Goal: Information Seeking & Learning: Learn about a topic

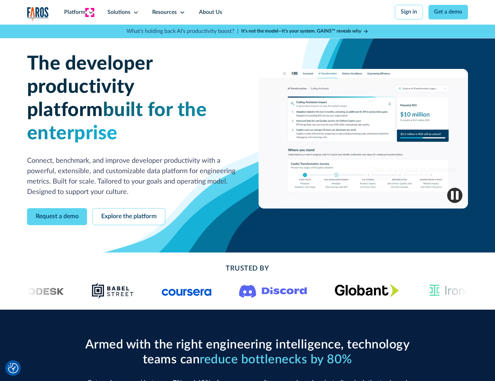
click at [90, 12] on icon at bounding box center [91, 13] width 6 height 6
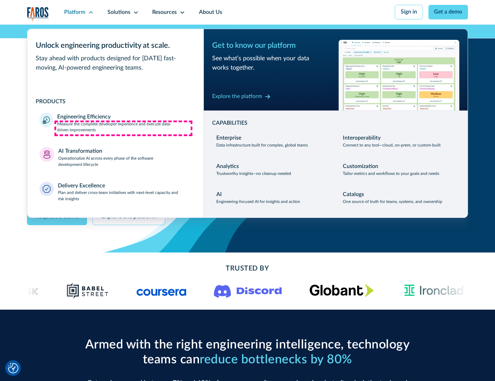
click at [123, 128] on p "Measure the complete developer experience and execute data-driven improvements" at bounding box center [124, 127] width 134 height 12
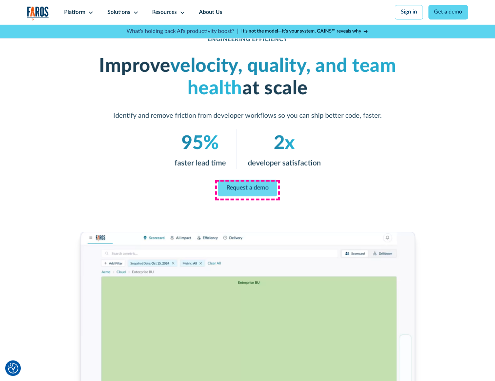
click at [247, 189] on link "Request a demo" at bounding box center [247, 188] width 59 height 17
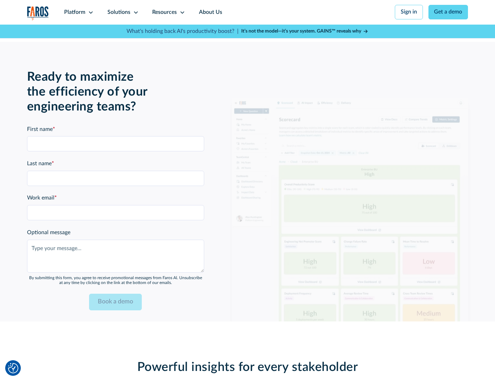
scroll to position [1508, 0]
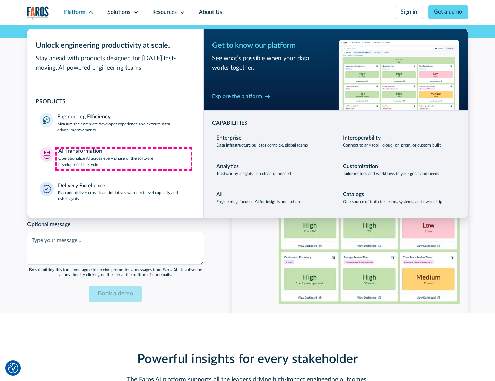
click at [124, 159] on p "Operationalize AI across every phase of the software development lifecycle" at bounding box center [124, 162] width 133 height 12
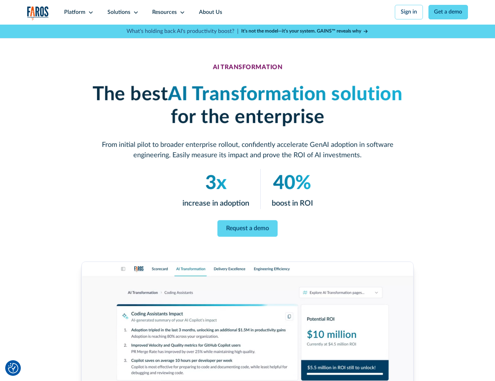
scroll to position [39, 0]
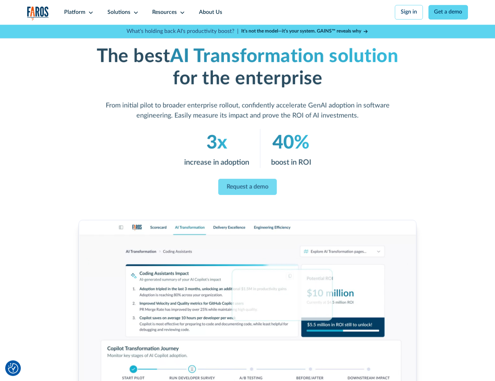
click at [247, 188] on link "Request a demo" at bounding box center [247, 187] width 59 height 16
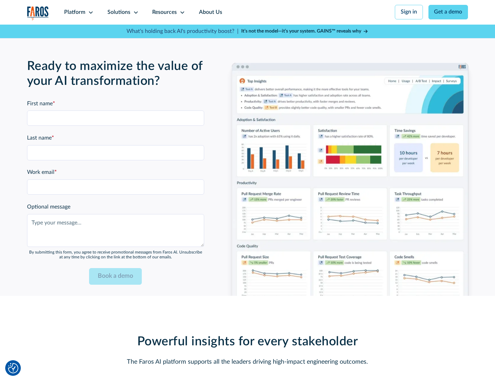
scroll to position [1704, 0]
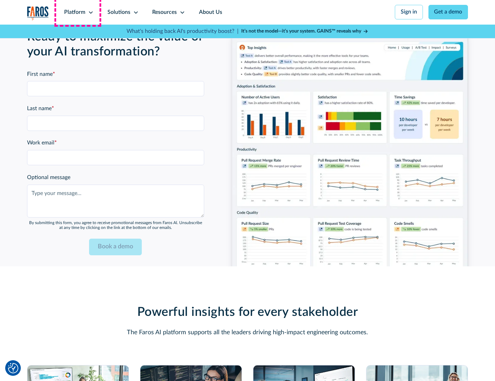
click at [78, 12] on div "Platform" at bounding box center [74, 12] width 21 height 8
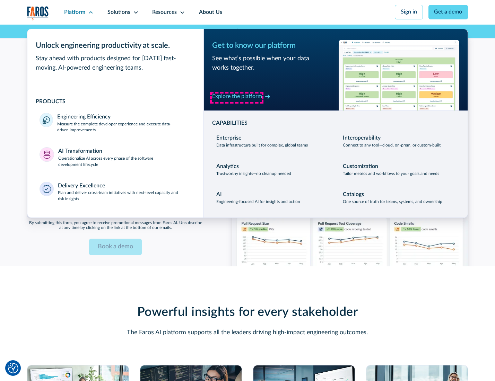
click at [237, 97] on div "Explore the platform" at bounding box center [237, 97] width 50 height 8
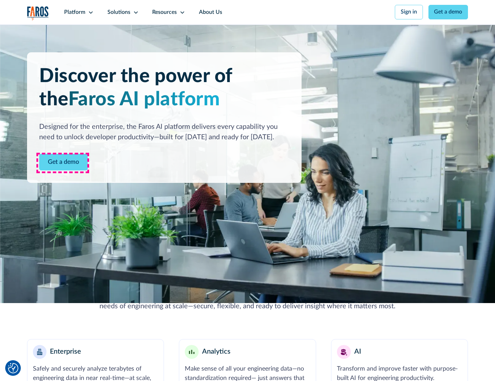
click at [63, 163] on link "Get a demo" at bounding box center [63, 162] width 49 height 17
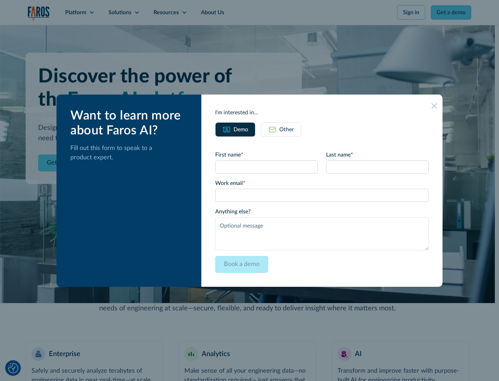
click at [286, 129] on div "Other" at bounding box center [286, 129] width 15 height 8
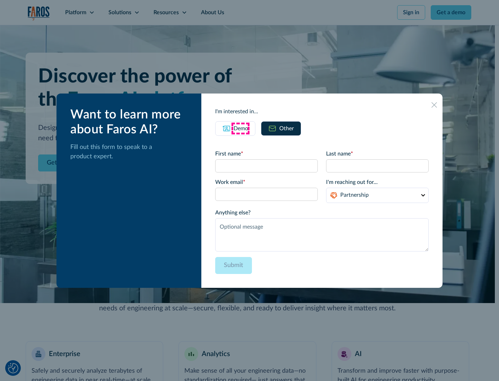
click at [240, 128] on div "Demo" at bounding box center [241, 128] width 15 height 8
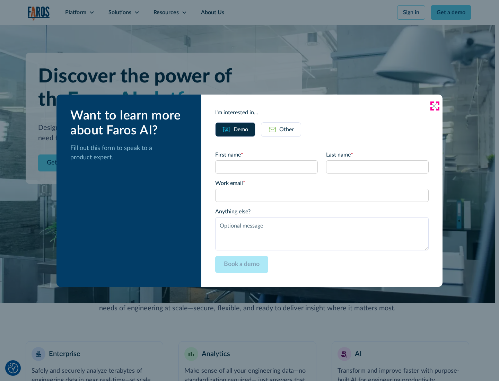
click at [434, 106] on icon at bounding box center [434, 106] width 6 height 6
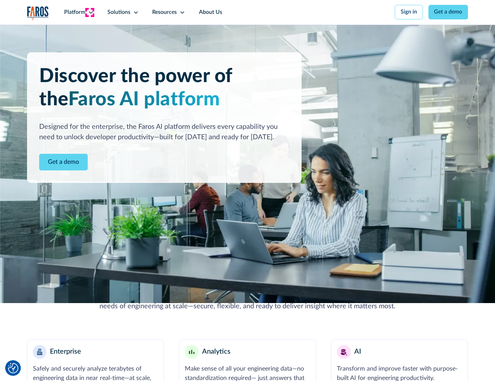
click at [90, 12] on icon at bounding box center [91, 13] width 6 height 6
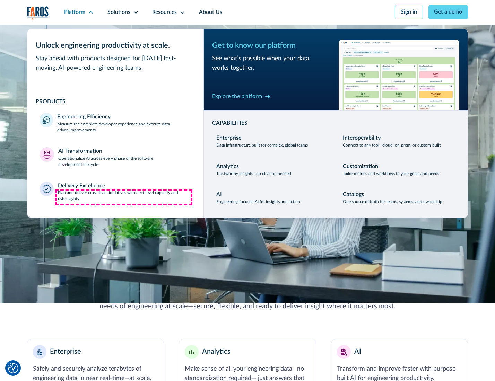
click at [124, 197] on p "Plan and deliver cross-team initiatives with next-level capacity and risk insig…" at bounding box center [124, 196] width 133 height 12
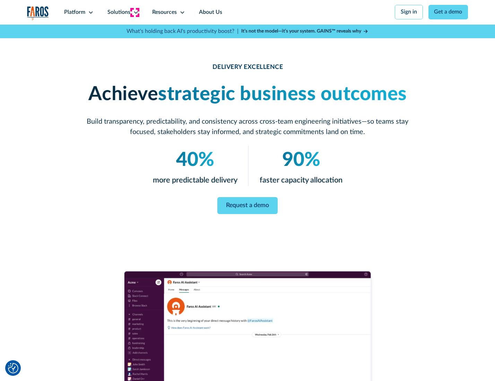
click at [134, 12] on icon at bounding box center [136, 13] width 6 height 6
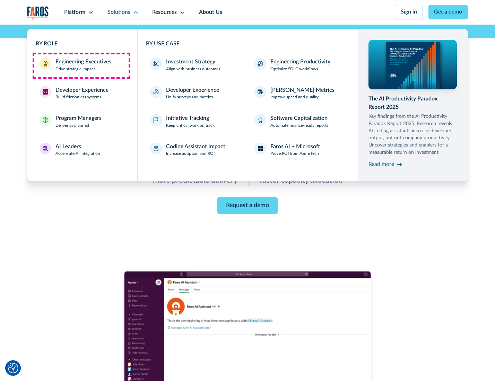
click at [81, 65] on div "Engineering Executives" at bounding box center [83, 62] width 56 height 8
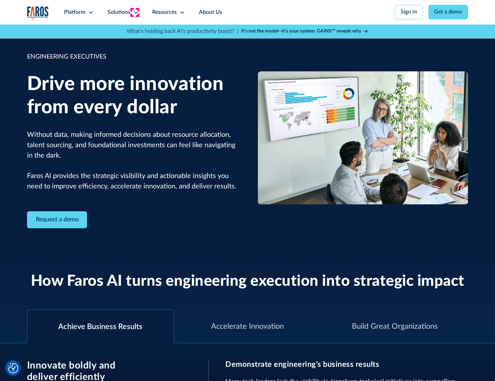
click at [134, 12] on icon at bounding box center [136, 13] width 6 height 6
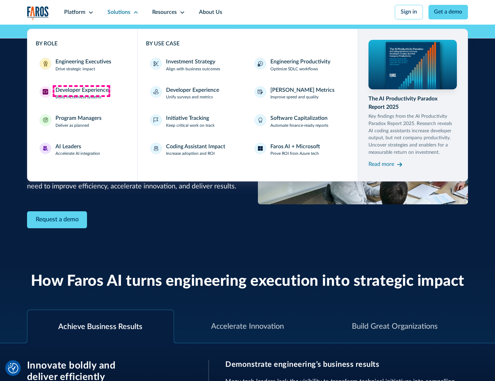
click at [81, 91] on div "Developer Experience" at bounding box center [81, 90] width 53 height 8
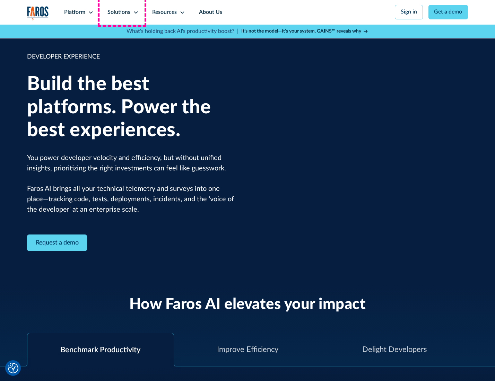
click at [122, 12] on div "Solutions" at bounding box center [118, 12] width 23 height 8
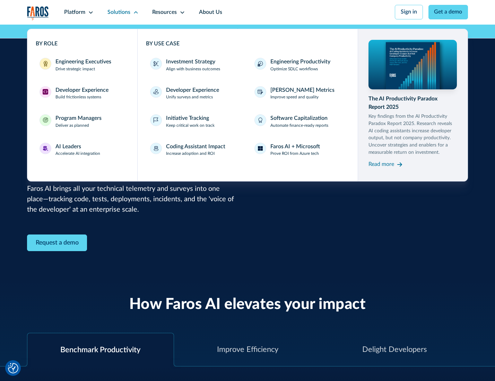
click at [77, 122] on div "Program Managers" at bounding box center [78, 118] width 46 height 8
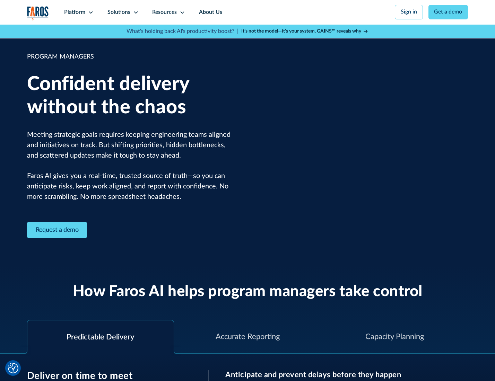
click at [134, 12] on icon at bounding box center [136, 13] width 6 height 6
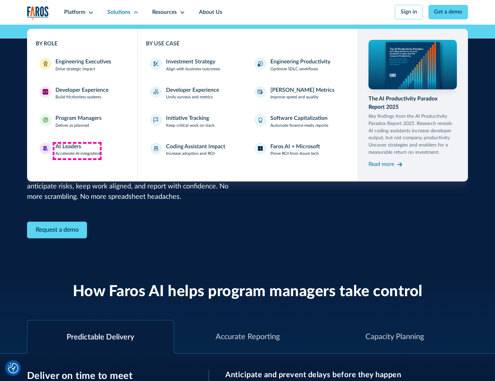
click at [77, 151] on div "AI Leaders" at bounding box center [68, 147] width 26 height 8
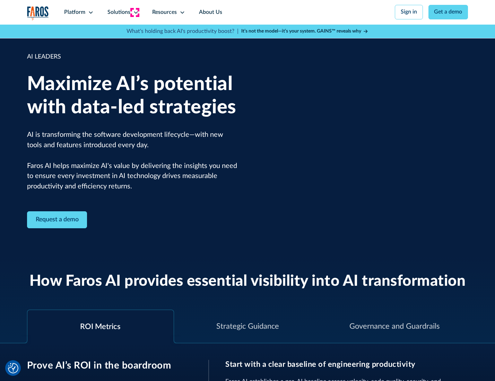
click at [134, 12] on icon at bounding box center [136, 13] width 6 height 6
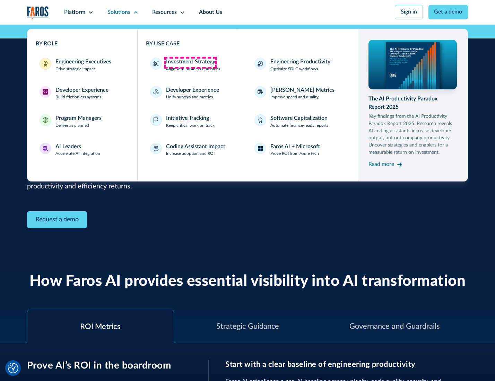
click at [190, 62] on div "Investment Strategy" at bounding box center [190, 62] width 49 height 8
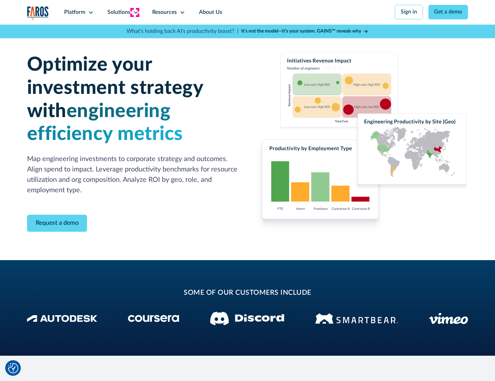
click at [134, 12] on icon at bounding box center [136, 13] width 6 height 6
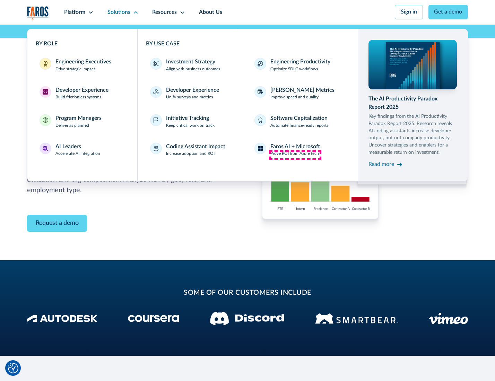
click at [295, 155] on p "Prove ROI from Azure tech" at bounding box center [294, 154] width 49 height 6
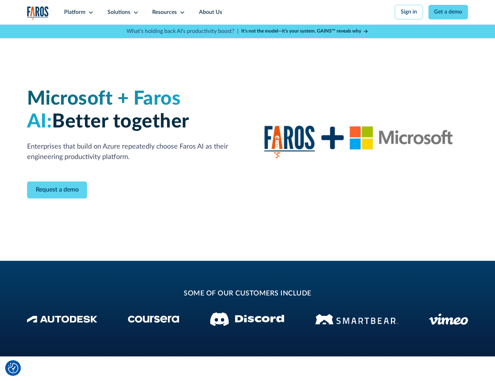
click at [134, 12] on icon at bounding box center [136, 13] width 6 height 6
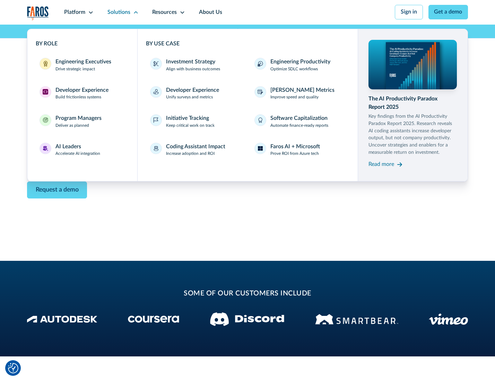
click at [382, 166] on div "Read more" at bounding box center [381, 164] width 26 height 8
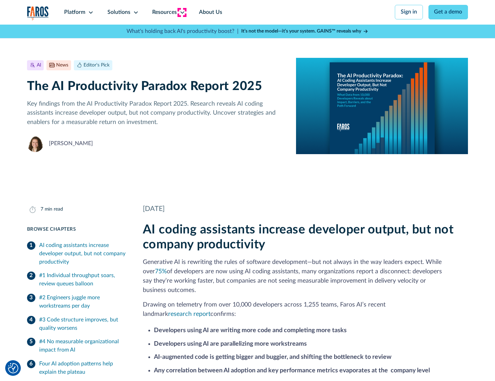
click at [182, 12] on icon at bounding box center [182, 13] width 6 height 6
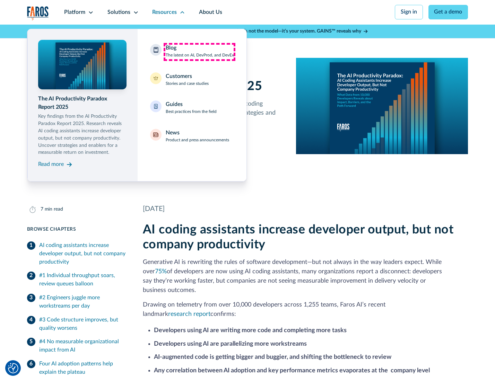
click at [199, 52] on div "Blog The latest on AI, DevProd, and DevEx" at bounding box center [200, 51] width 68 height 15
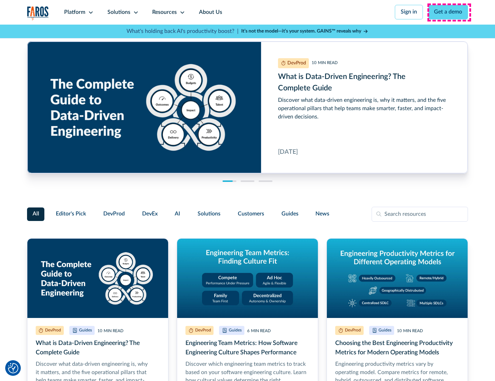
click at [449, 12] on link "Get a demo" at bounding box center [448, 12] width 40 height 15
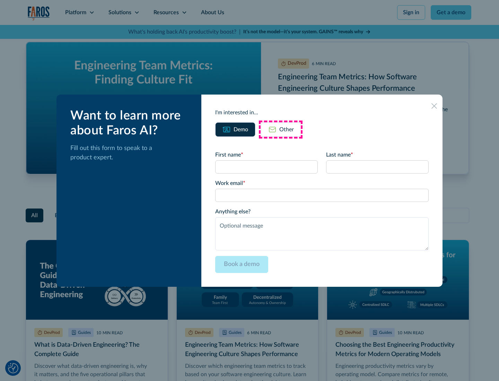
click at [281, 129] on div "Other" at bounding box center [286, 129] width 15 height 8
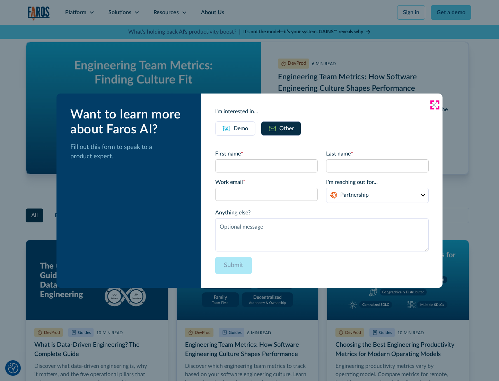
click at [434, 105] on icon at bounding box center [434, 105] width 6 height 6
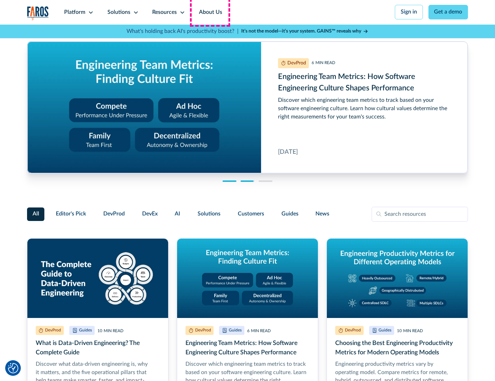
click at [210, 12] on link "About Us" at bounding box center [210, 12] width 37 height 25
